Goal: Find contact information: Find contact information

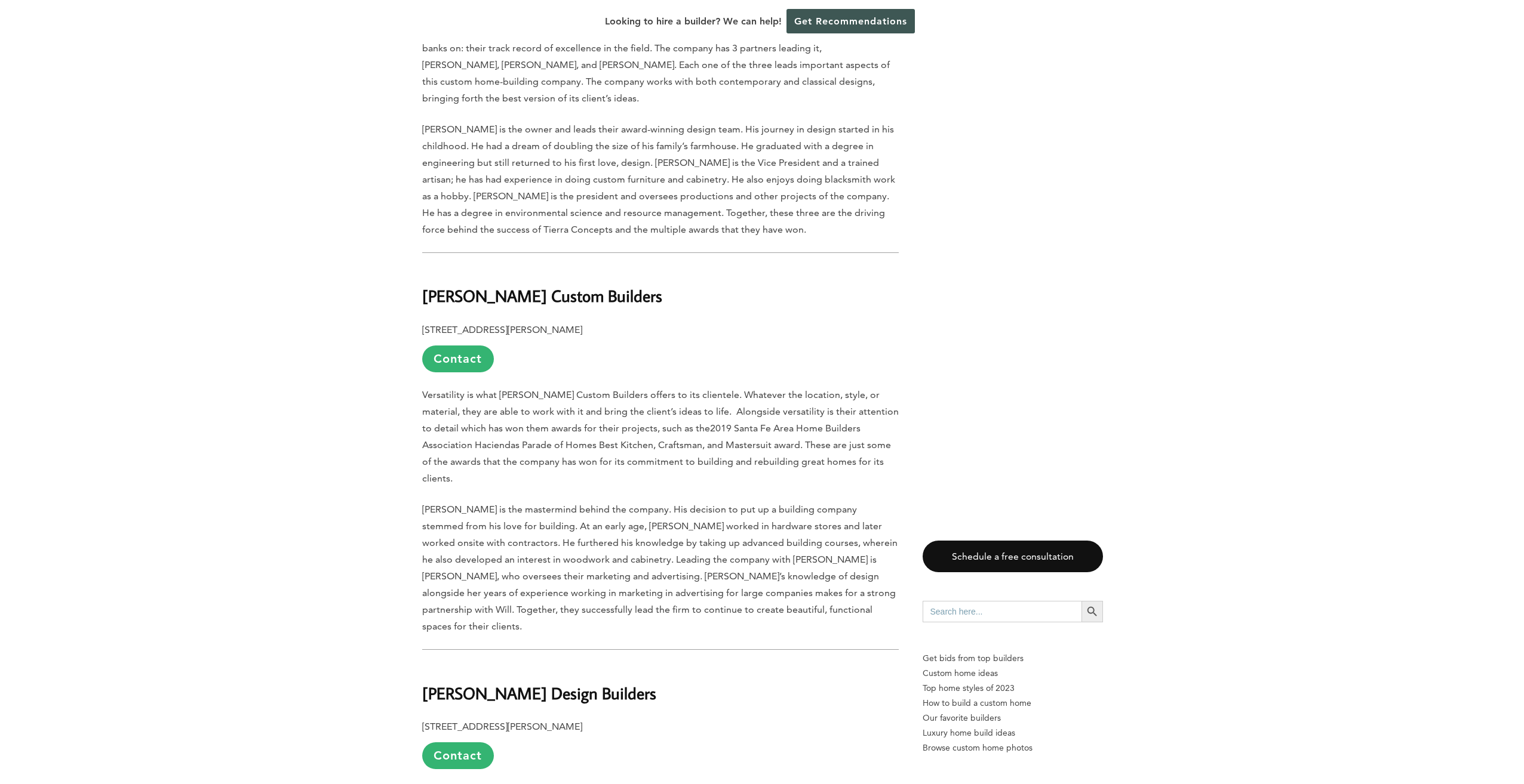
scroll to position [1134, 0]
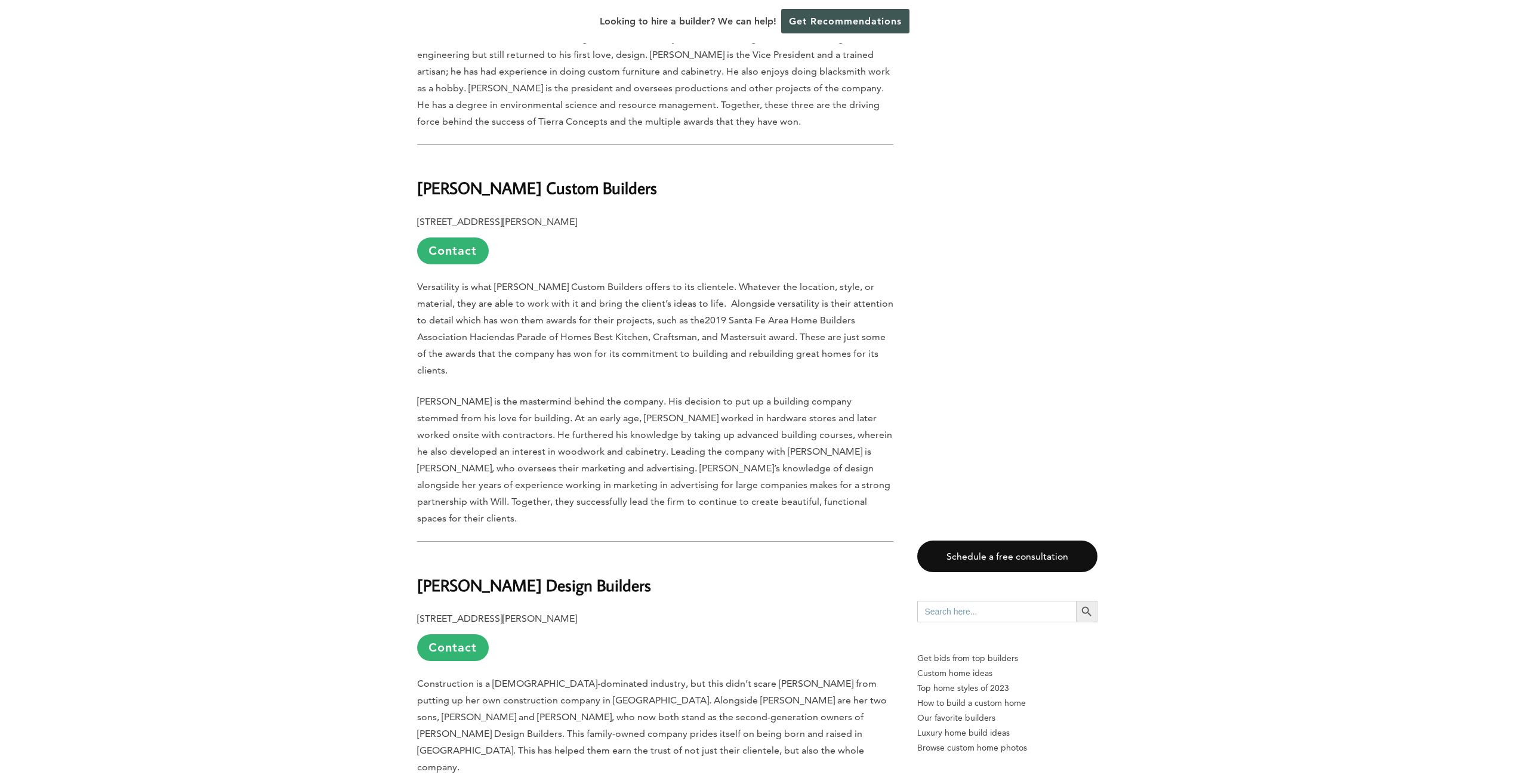
scroll to position [716, 0]
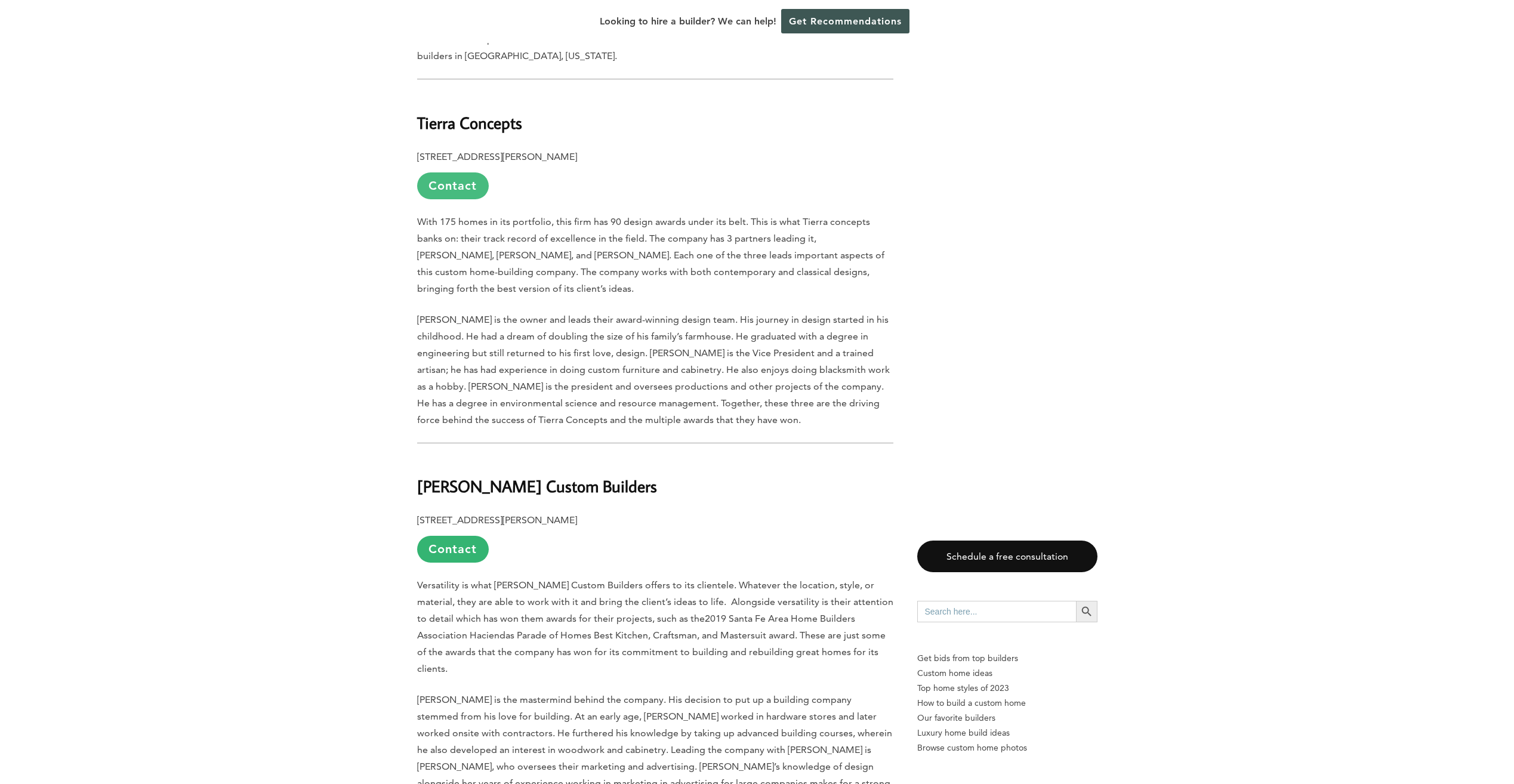
click at [459, 173] on link "Contact" at bounding box center [453, 186] width 72 height 27
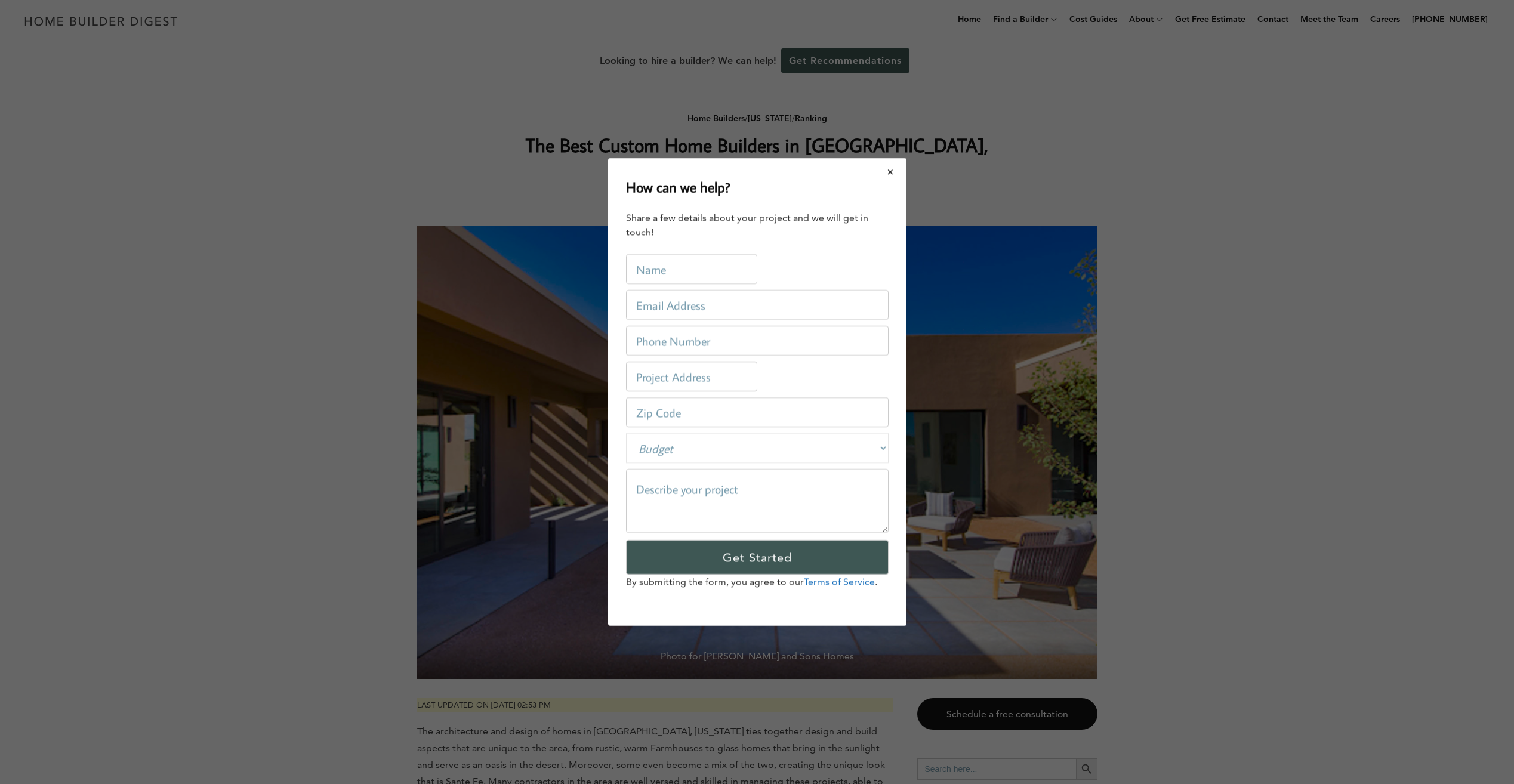
scroll to position [0, 0]
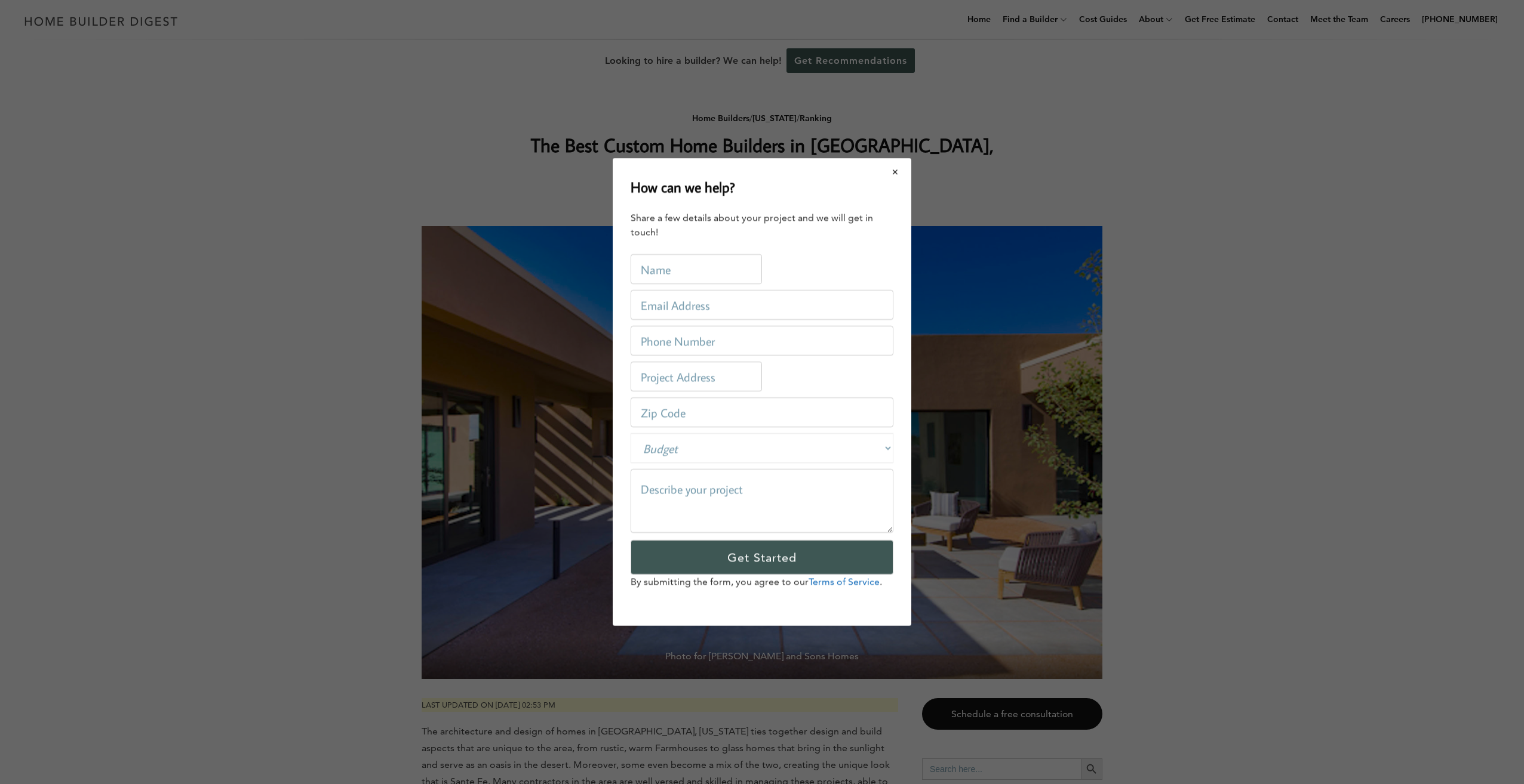
click at [897, 168] on button "Close modal" at bounding box center [895, 171] width 31 height 25
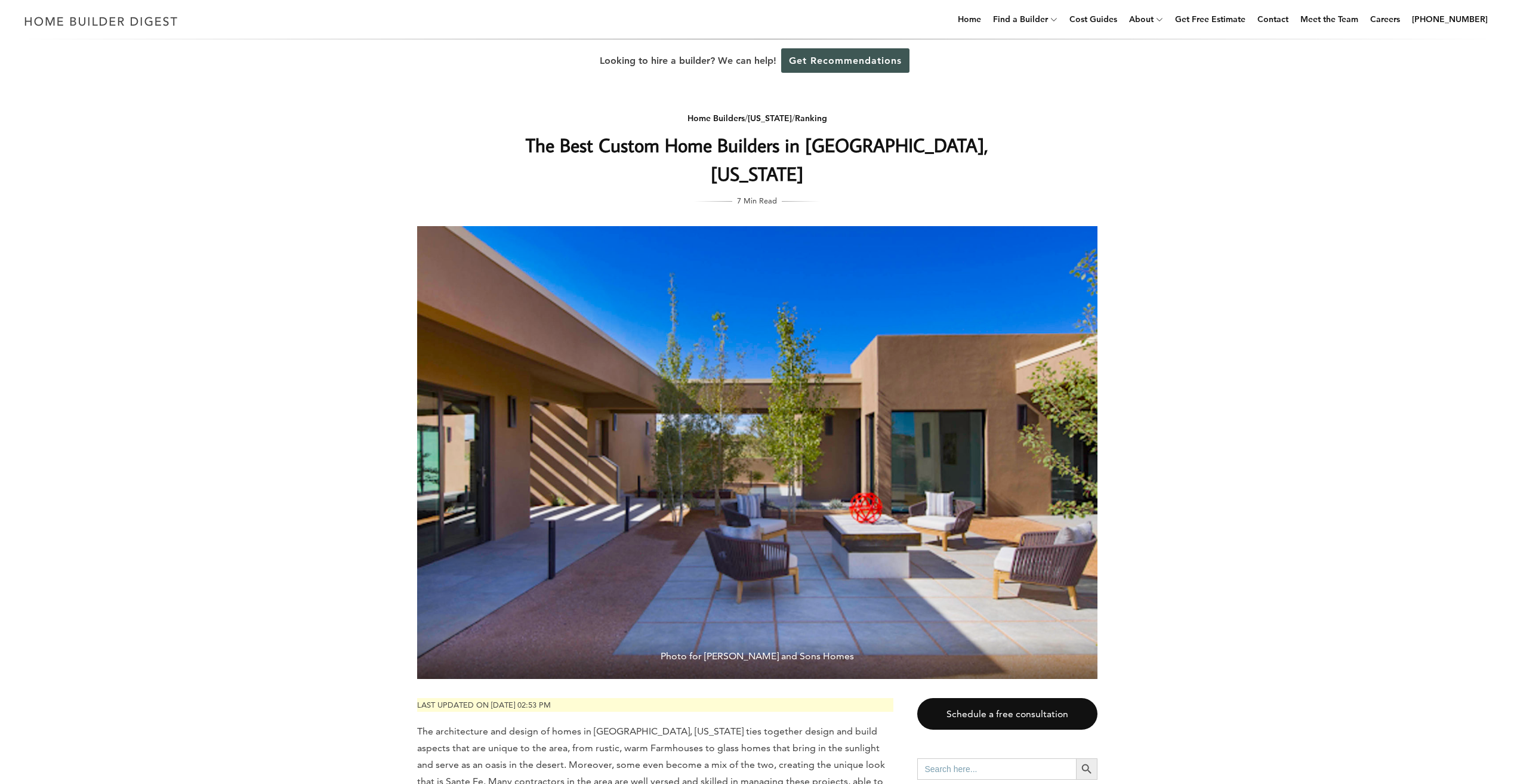
click at [621, 155] on h1 "The Best Custom Home Builders in [GEOGRAPHIC_DATA], [US_STATE]" at bounding box center [757, 159] width 476 height 57
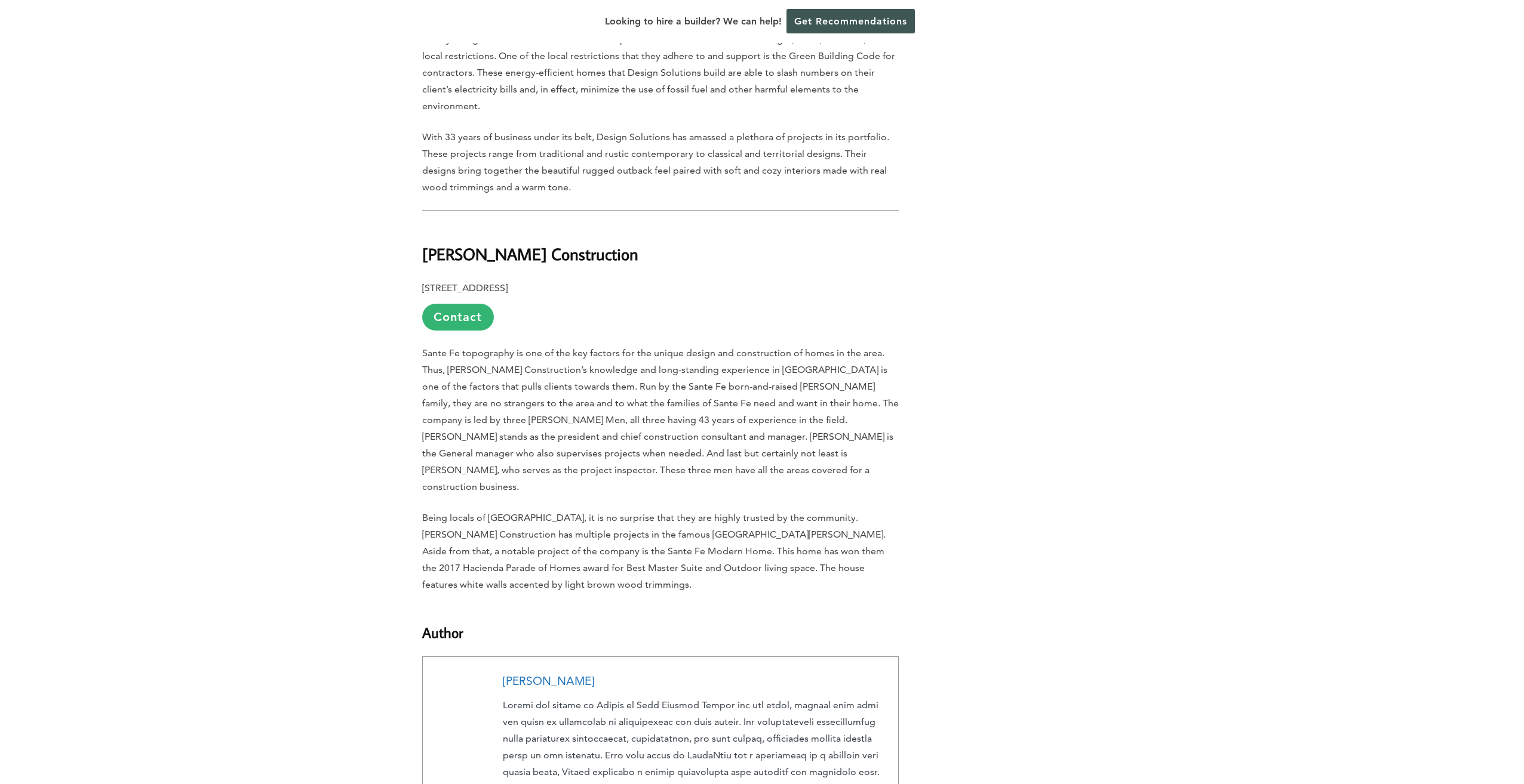
scroll to position [3342, 0]
